Goal: Information Seeking & Learning: Learn about a topic

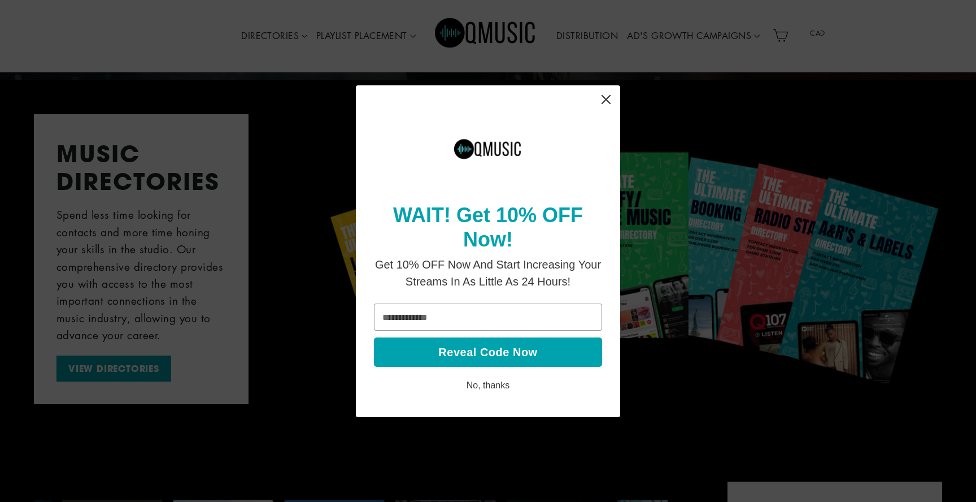
click at [608, 101] on icon "Close" at bounding box center [606, 98] width 9 height 9
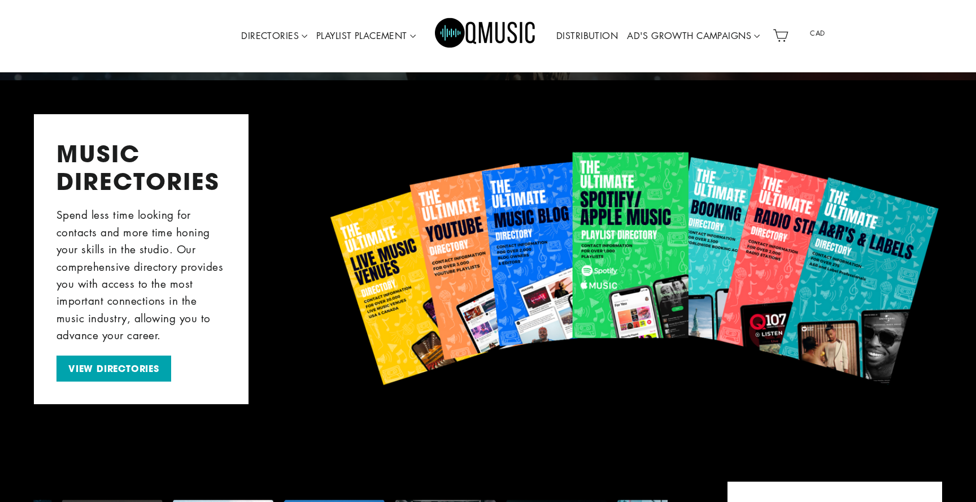
click at [584, 36] on link "DISTRIBUTION" at bounding box center [587, 36] width 71 height 26
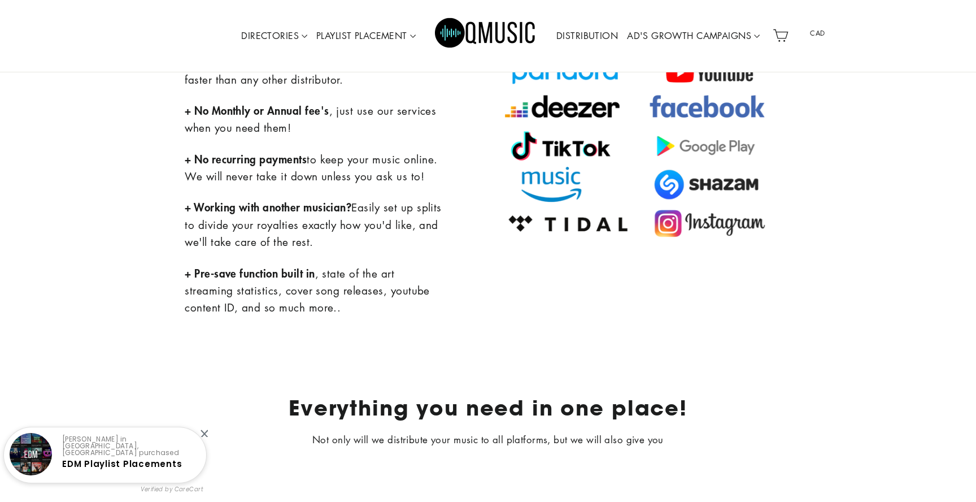
scroll to position [666, 0]
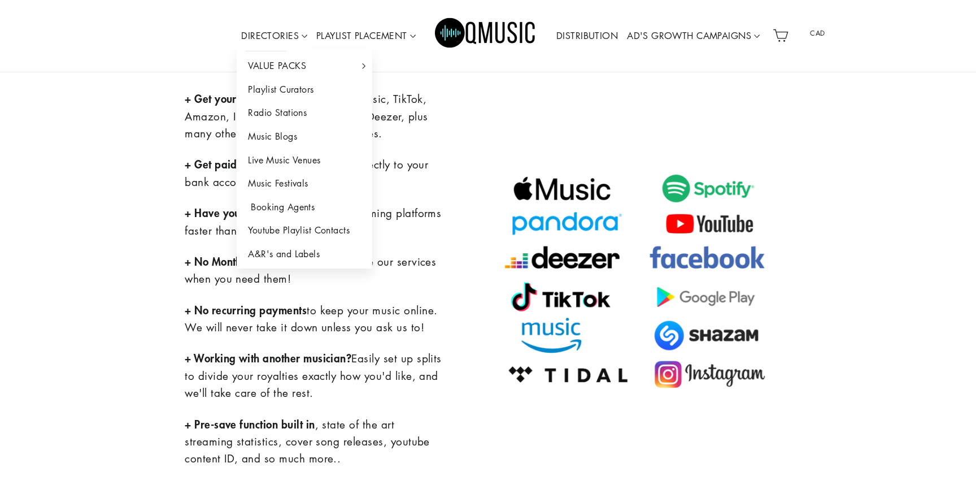
click at [275, 205] on link "Booking Agents" at bounding box center [305, 207] width 136 height 24
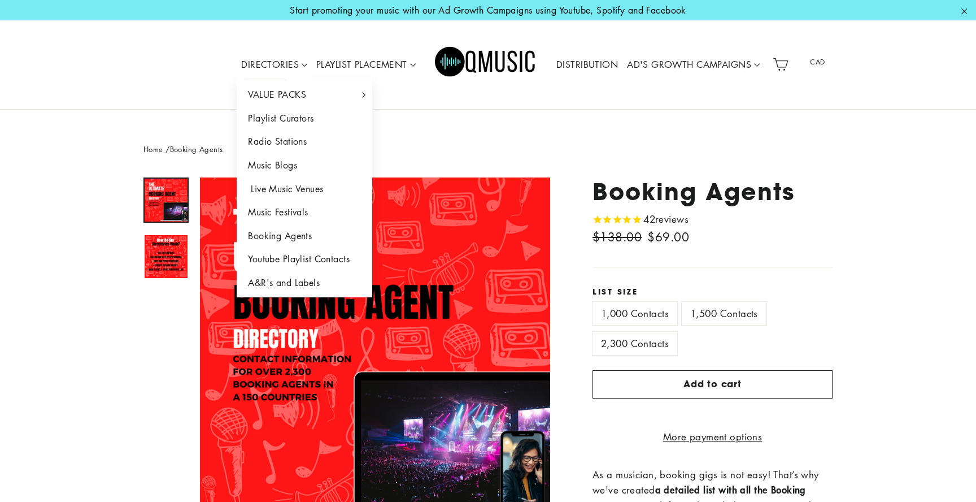
click at [314, 190] on link "Live Music Venues" at bounding box center [305, 189] width 136 height 24
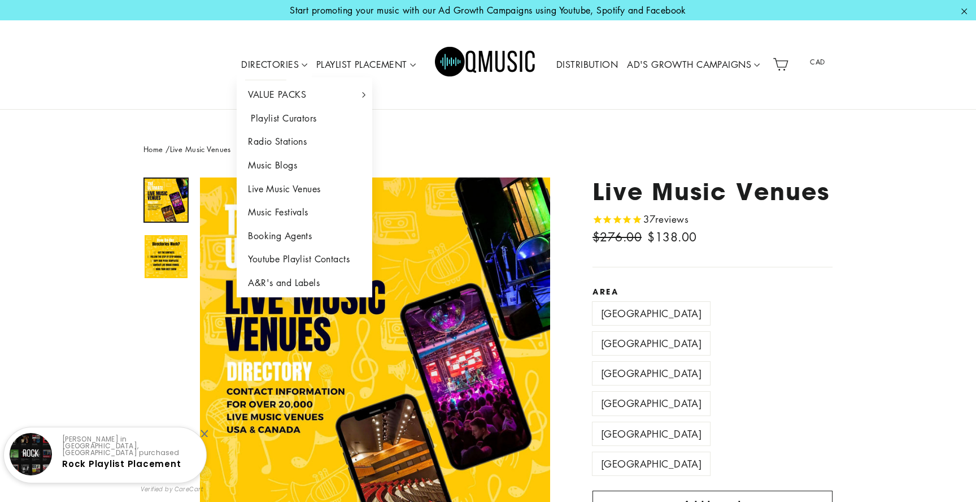
click at [294, 120] on link "Playlist Curators" at bounding box center [305, 119] width 136 height 24
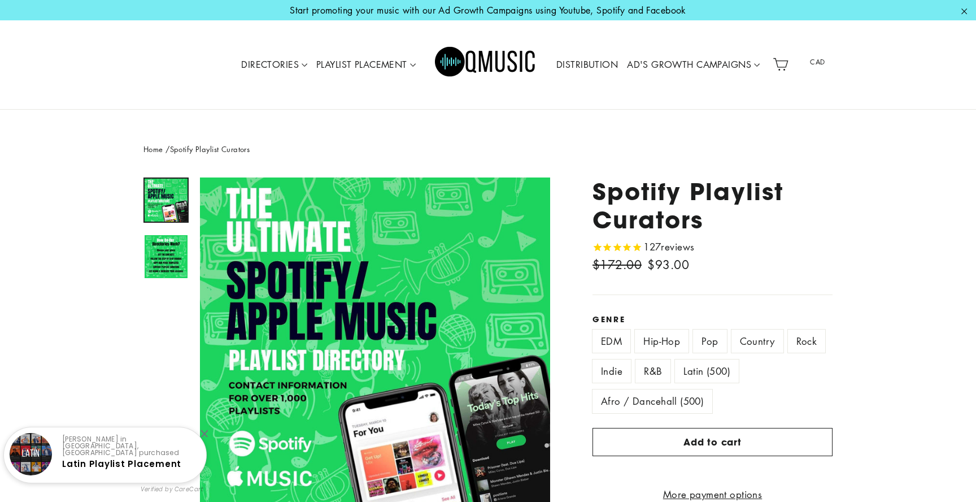
click at [581, 59] on link "DISTRIBUTION" at bounding box center [587, 65] width 71 height 26
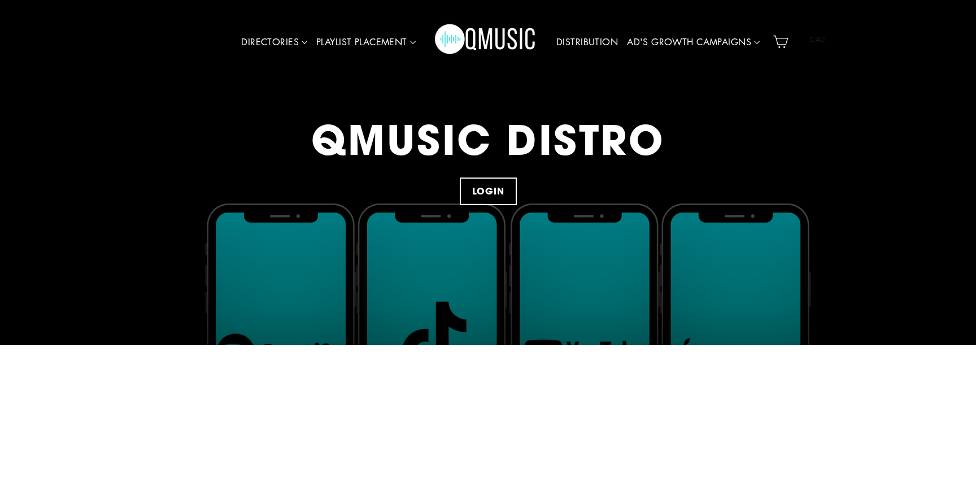
scroll to position [20, 0]
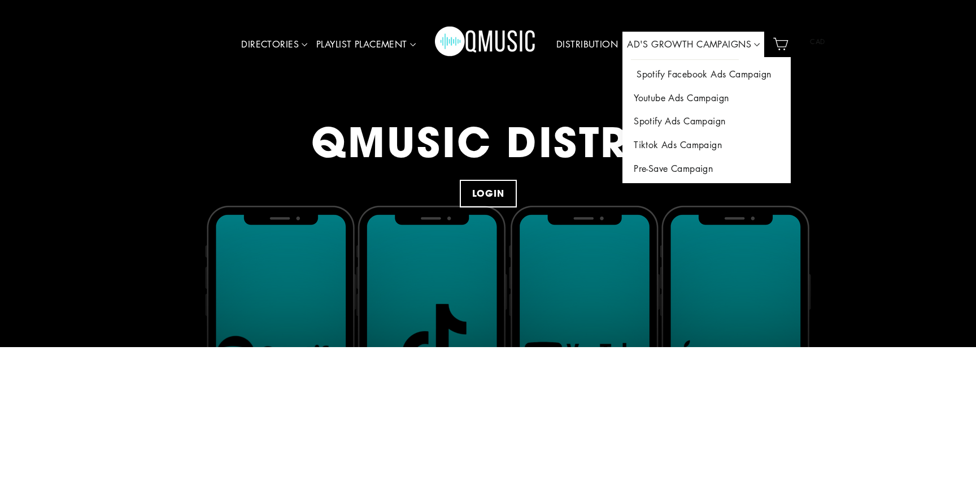
click at [666, 69] on link "Spotify Facebook Ads Campaign" at bounding box center [707, 75] width 168 height 24
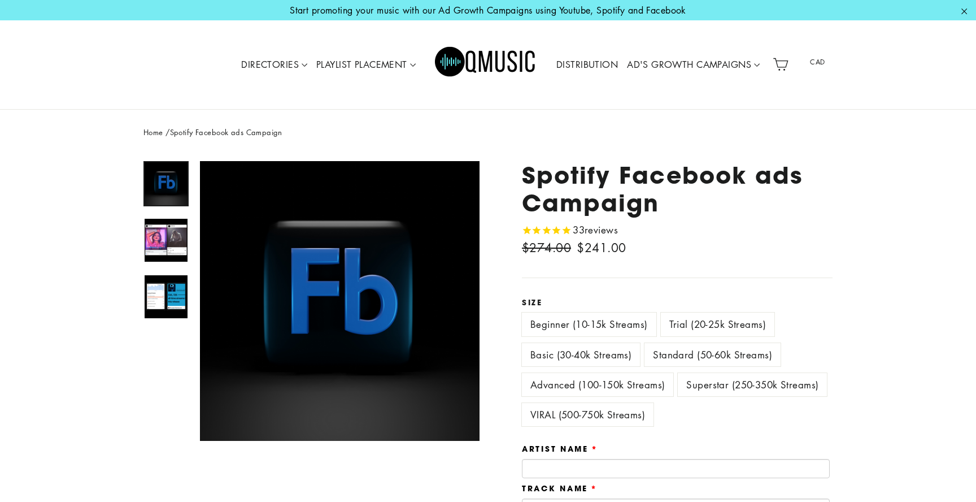
click at [577, 70] on link "DISTRIBUTION" at bounding box center [587, 65] width 71 height 26
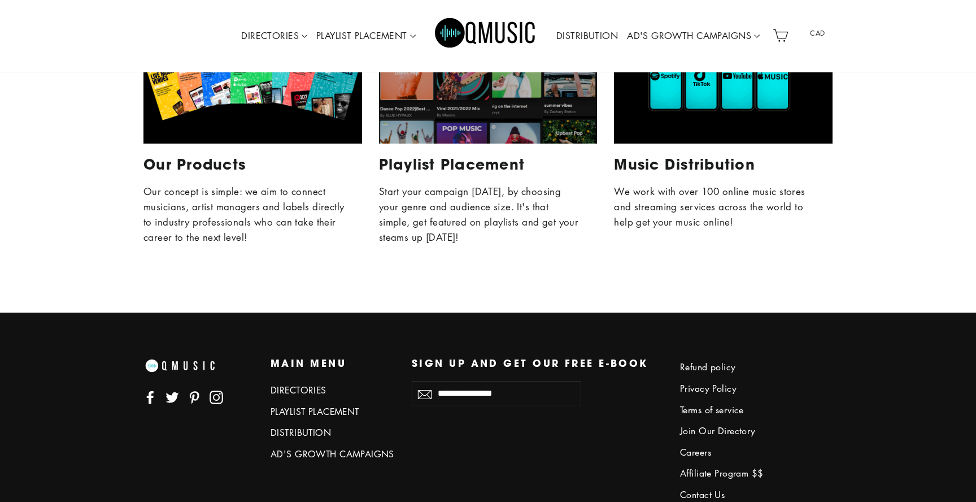
scroll to position [2967, 0]
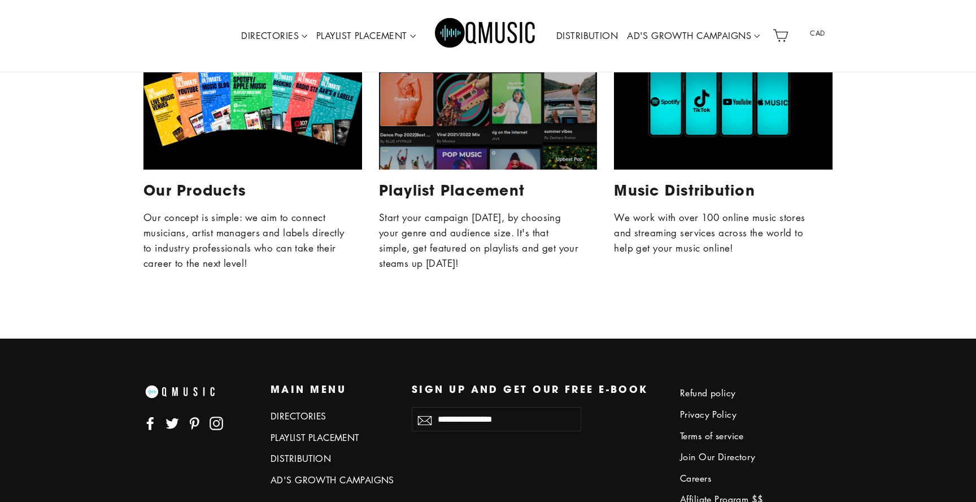
click at [716, 156] on div "Music Distribution" at bounding box center [723, 108] width 219 height 123
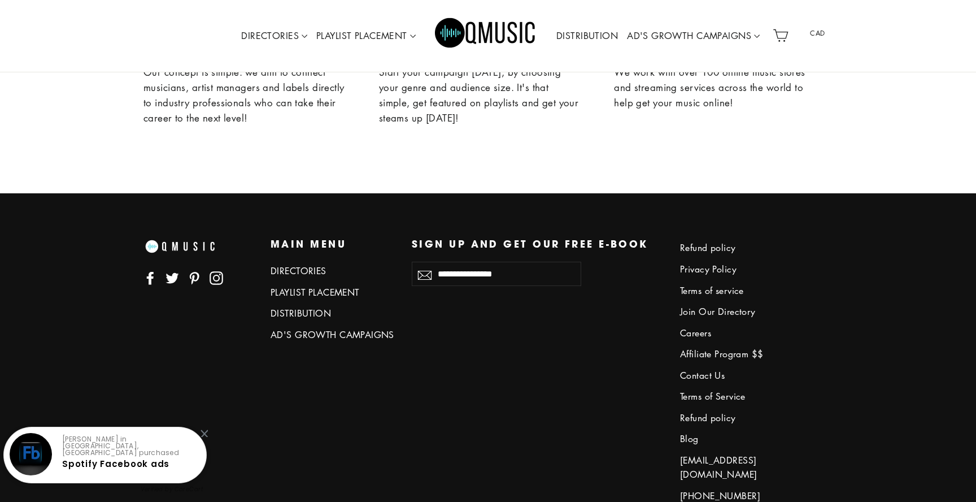
scroll to position [2907, 0]
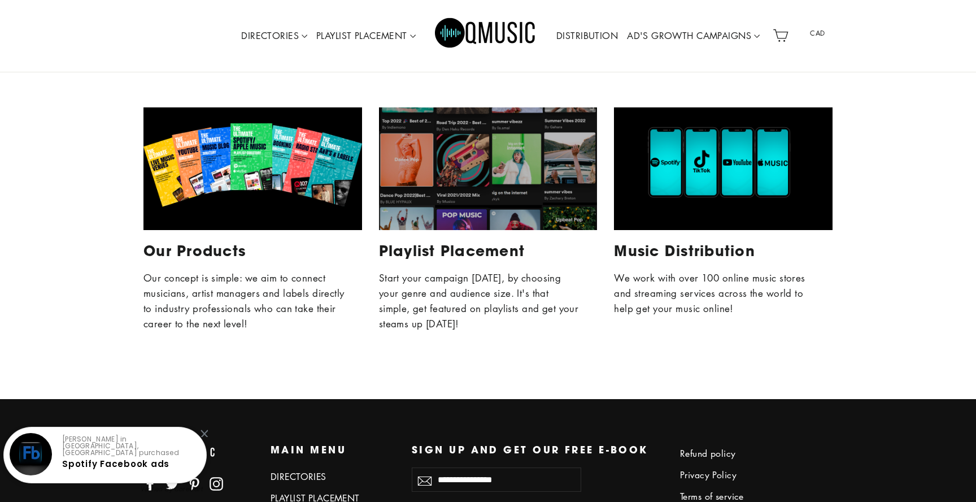
click at [498, 206] on div "Playlist Placement" at bounding box center [488, 168] width 219 height 123
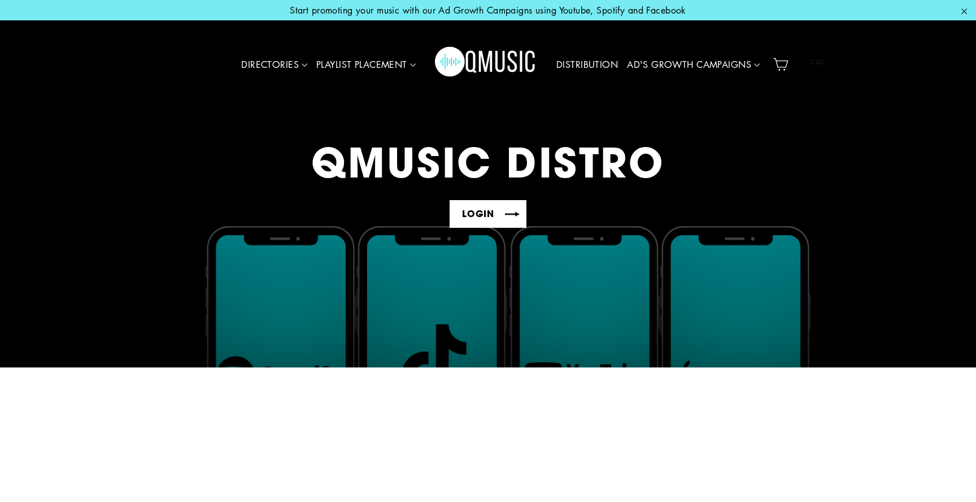
scroll to position [0, 0]
click at [488, 214] on link "LOGIN" at bounding box center [488, 214] width 77 height 28
